Goal: Task Accomplishment & Management: Manage account settings

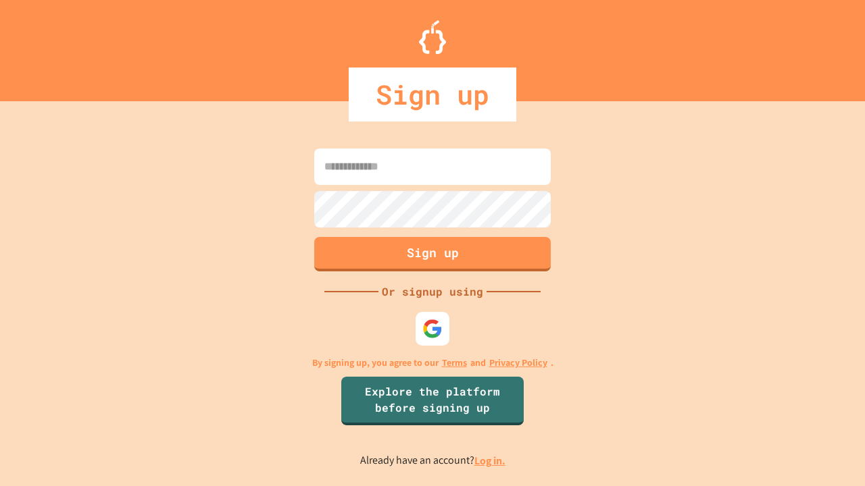
click at [490, 461] on link "Log in." at bounding box center [489, 461] width 31 height 14
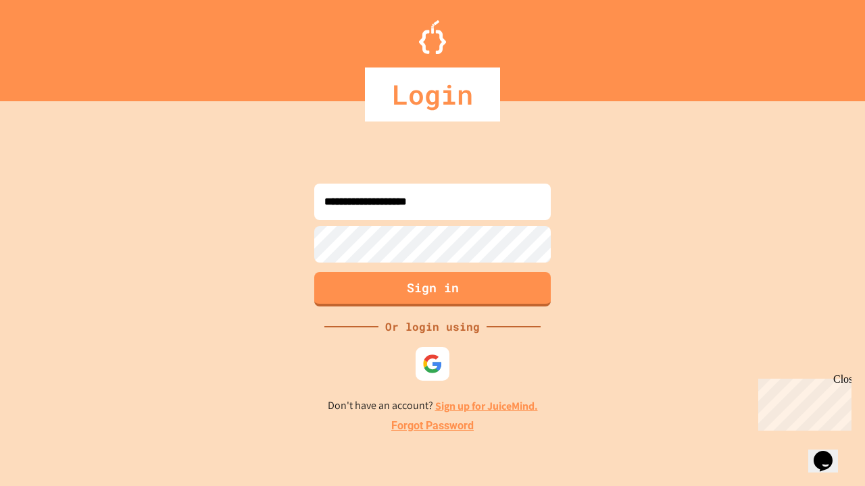
type input "**********"
